Goal: Information Seeking & Learning: Find specific fact

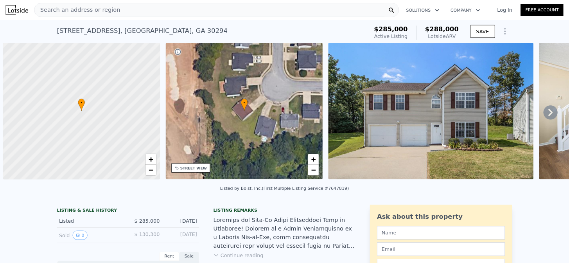
scroll to position [0, 3]
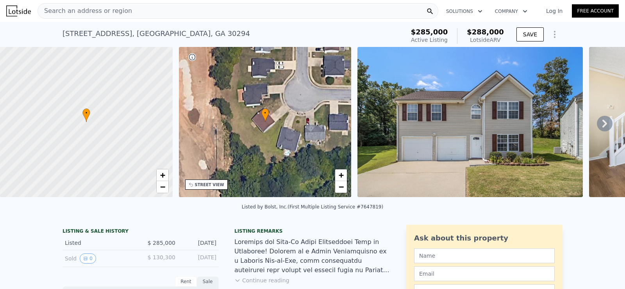
click at [120, 14] on span "Search an address or region" at bounding box center [85, 10] width 94 height 9
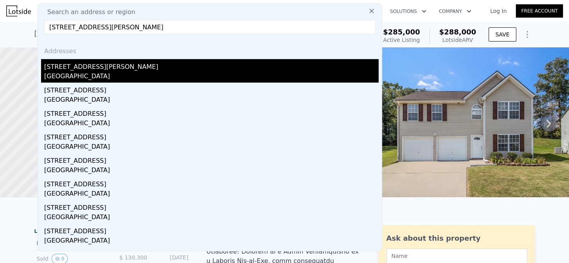
type input "[STREET_ADDRESS][PERSON_NAME]"
click at [72, 64] on div "[STREET_ADDRESS][PERSON_NAME]" at bounding box center [211, 65] width 334 height 13
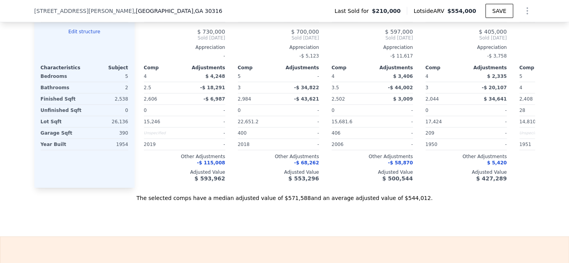
scroll to position [917, 0]
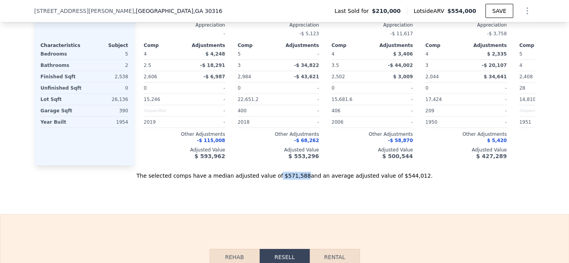
drag, startPoint x: 281, startPoint y: 186, endPoint x: 302, endPoint y: 186, distance: 20.3
click at [302, 179] on div "The selected comps have a median adjusted value of $571,588 and an average adju…" at bounding box center [284, 172] width 500 height 14
copy div "$571,588"
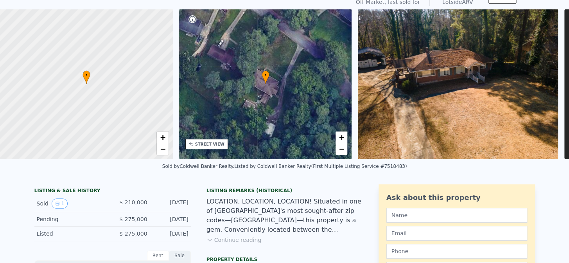
scroll to position [3, 0]
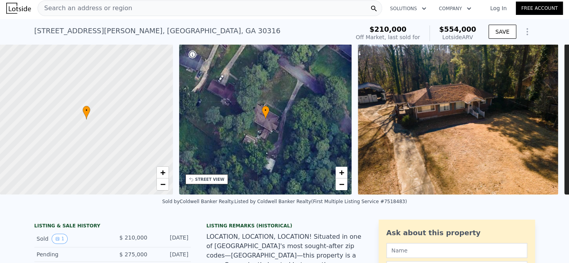
click at [181, 8] on div "Search an address or region" at bounding box center [210, 8] width 344 height 16
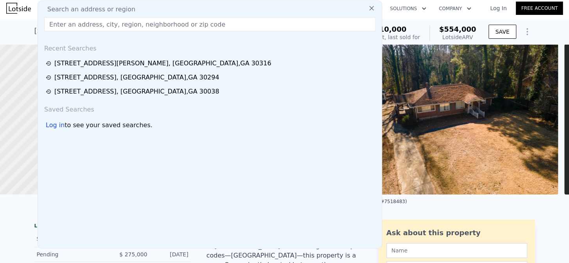
click at [173, 21] on input "text" at bounding box center [209, 24] width 331 height 14
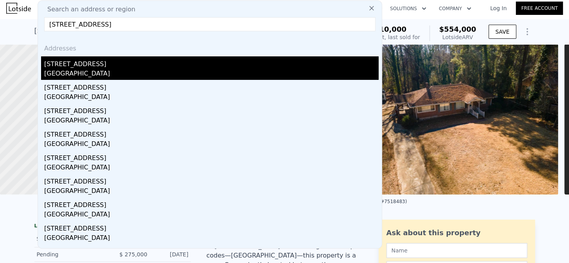
type input "[STREET_ADDRESS]"
click at [217, 72] on div "[GEOGRAPHIC_DATA]" at bounding box center [211, 74] width 334 height 11
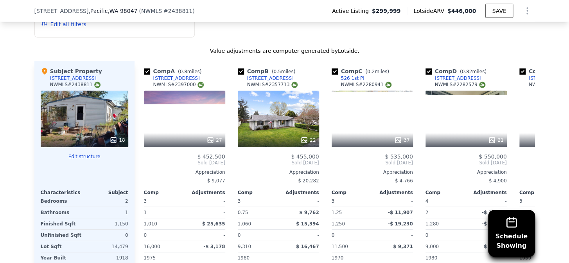
scroll to position [975, 0]
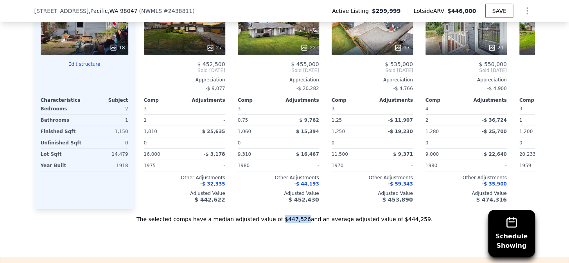
drag, startPoint x: 281, startPoint y: 228, endPoint x: 301, endPoint y: 230, distance: 20.0
click at [301, 223] on div "The selected comps have a median adjusted value of $447,526 and an average adju…" at bounding box center [284, 216] width 500 height 14
copy div "$447,526"
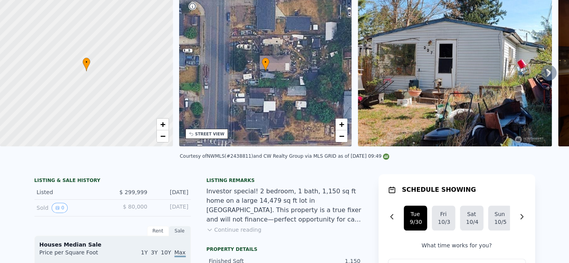
scroll to position [0, 0]
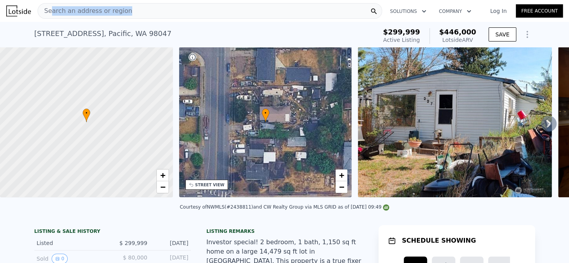
drag, startPoint x: 125, startPoint y: 11, endPoint x: 49, endPoint y: 13, distance: 76.2
click at [49, 13] on div "Search an address or region" at bounding box center [210, 11] width 344 height 16
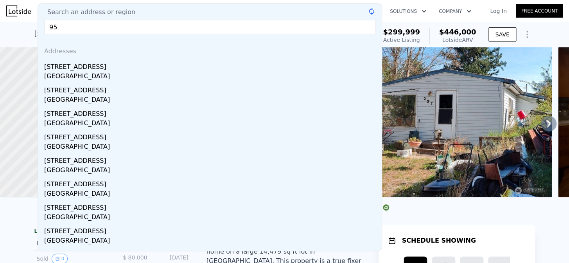
type input "9"
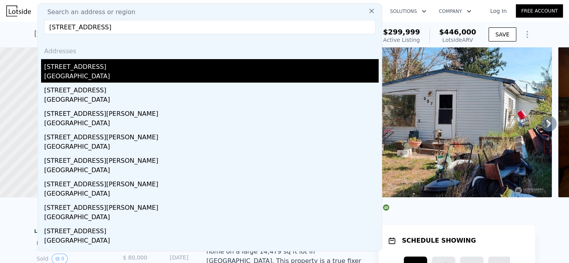
type input "[STREET_ADDRESS]"
click at [73, 72] on div "[GEOGRAPHIC_DATA]" at bounding box center [211, 77] width 334 height 11
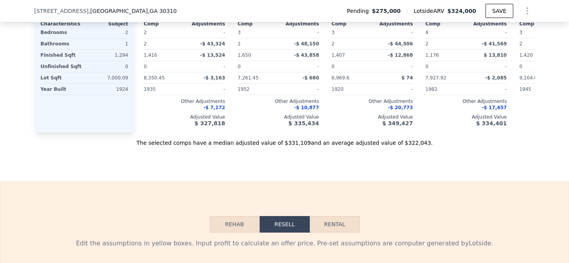
scroll to position [1022, 0]
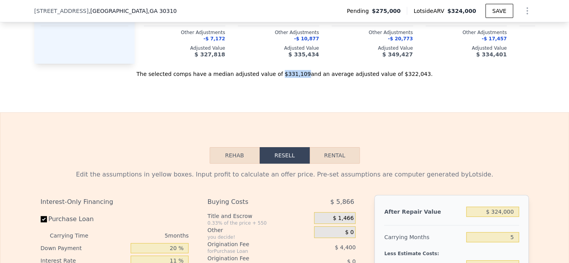
drag, startPoint x: 283, startPoint y: 85, endPoint x: 301, endPoint y: 86, distance: 18.4
click at [301, 78] on div "The selected comps have a median adjusted value of $331,109 and an average adju…" at bounding box center [284, 71] width 500 height 14
copy div "$331,109"
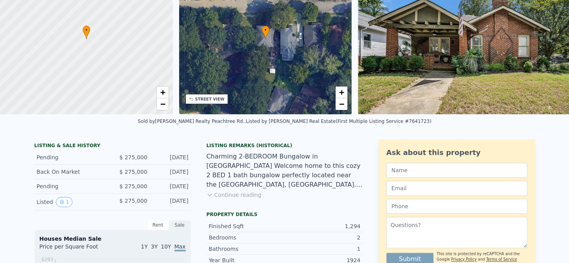
scroll to position [17, 0]
